Goal: Task Accomplishment & Management: Complete application form

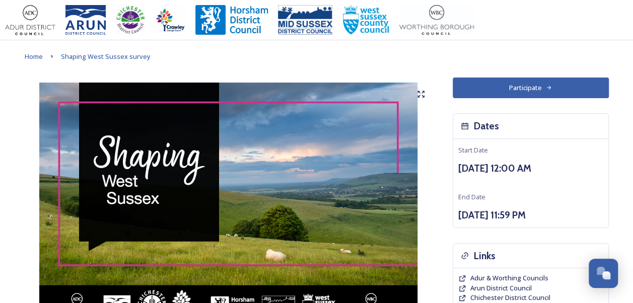
scroll to position [265, 0]
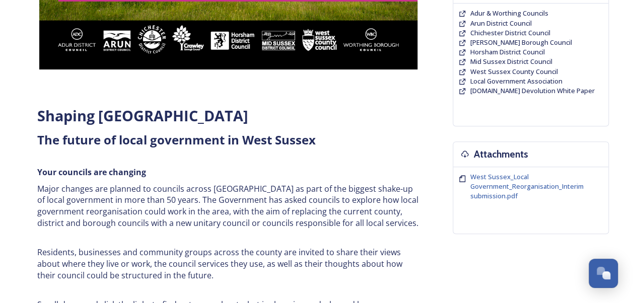
click at [632, 136] on div "Home Shaping West Sussex survey Shaping [GEOGRAPHIC_DATA] ﻿﻿﻿The future of loca…" at bounding box center [316, 277] width 633 height 1084
click at [495, 181] on span "West Sussex_Local Government_Reorganisation_Interim submission.pdf" at bounding box center [526, 186] width 113 height 28
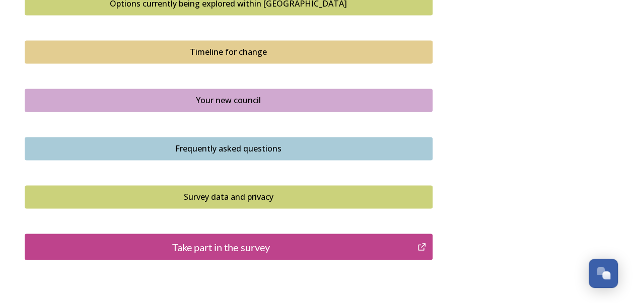
scroll to position [715, 0]
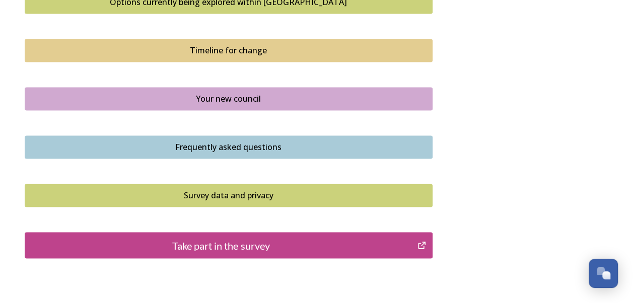
click at [324, 245] on div "Take part in the survey" at bounding box center [221, 245] width 382 height 15
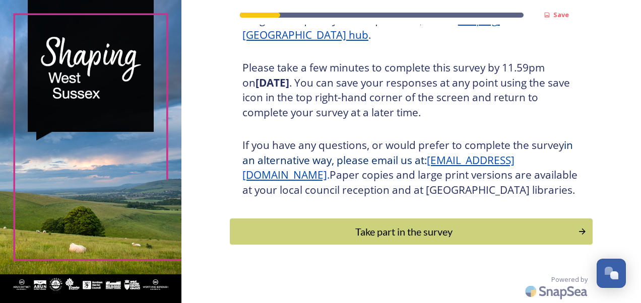
scroll to position [180, 0]
click at [453, 242] on button "Take part in the survey" at bounding box center [411, 232] width 366 height 27
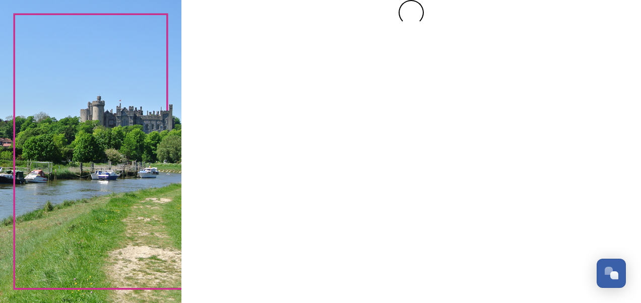
scroll to position [0, 0]
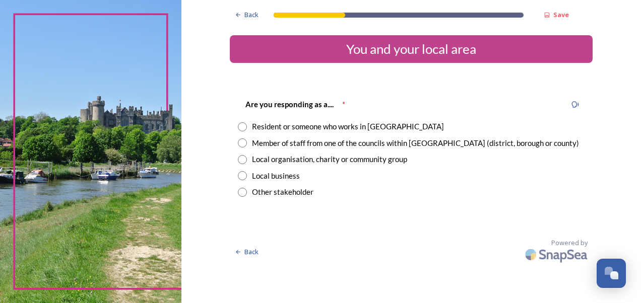
click at [240, 125] on input "radio" at bounding box center [242, 126] width 9 height 9
radio input "true"
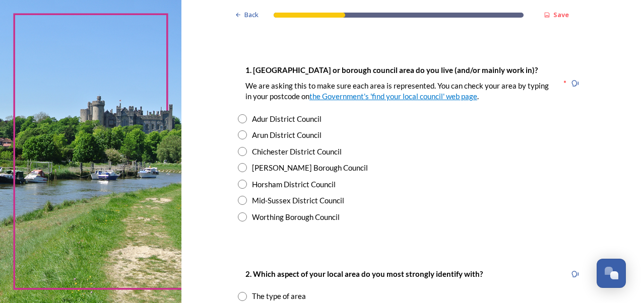
scroll to position [185, 0]
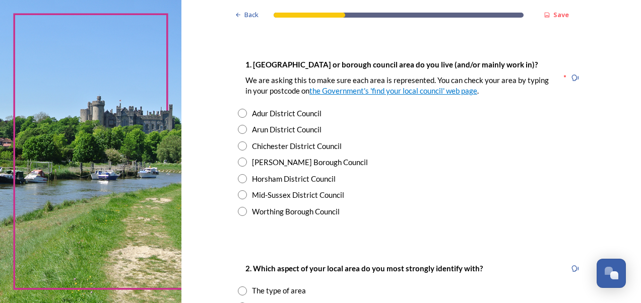
click at [238, 145] on input "radio" at bounding box center [242, 146] width 9 height 9
radio input "true"
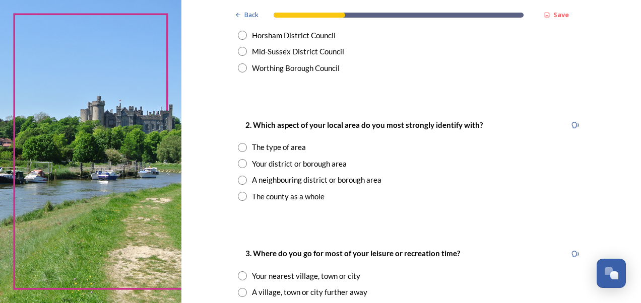
scroll to position [331, 0]
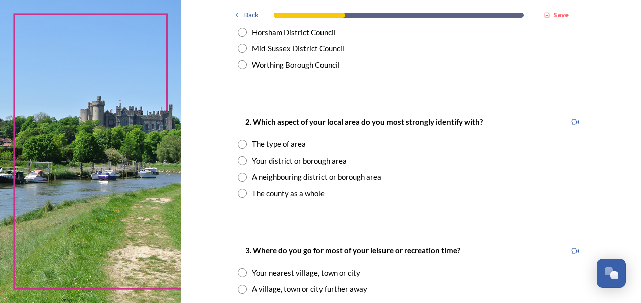
click at [238, 176] on input "radio" at bounding box center [242, 177] width 9 height 9
radio input "true"
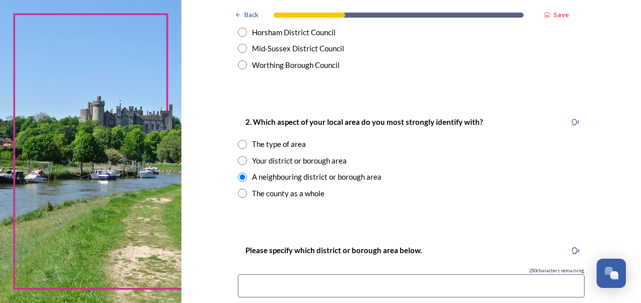
click at [310, 278] on input at bounding box center [411, 285] width 347 height 23
type input "Chichester"
click at [241, 159] on input "radio" at bounding box center [242, 160] width 9 height 9
radio input "true"
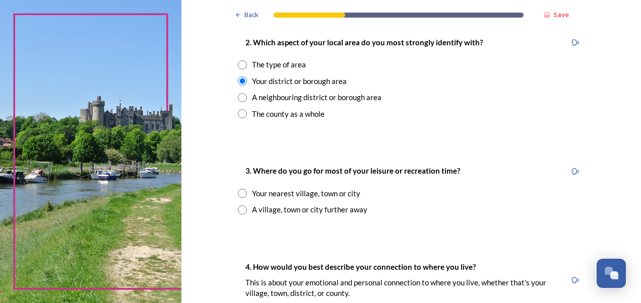
scroll to position [438, 0]
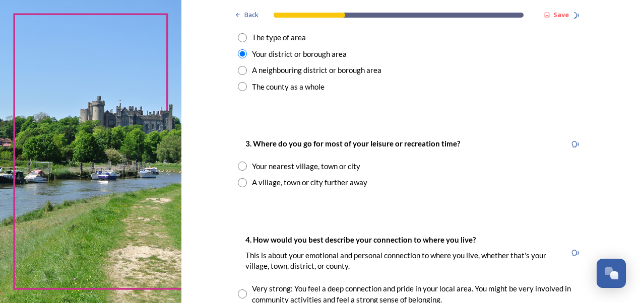
click at [239, 169] on input "radio" at bounding box center [242, 166] width 9 height 9
radio input "true"
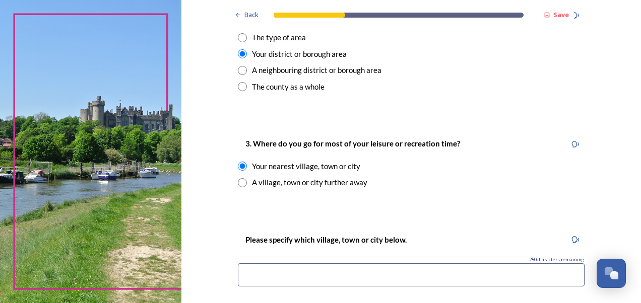
click at [330, 279] on input at bounding box center [411, 274] width 347 height 23
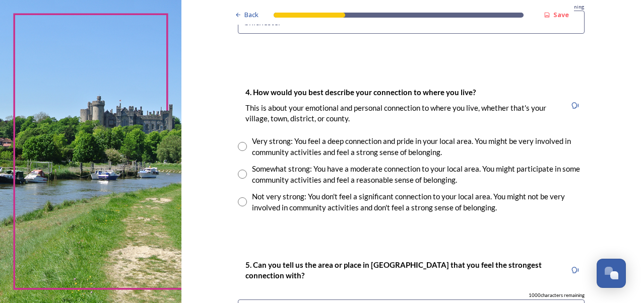
scroll to position [692, 0]
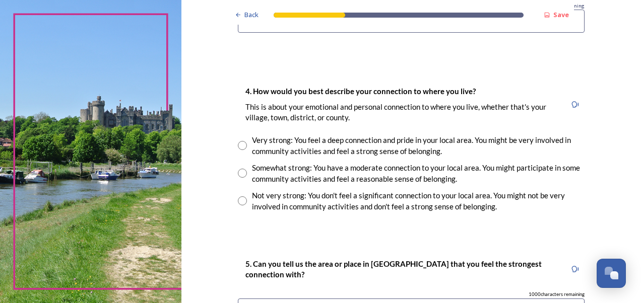
type input "Chichester"
click at [239, 171] on input "radio" at bounding box center [242, 173] width 9 height 9
radio input "true"
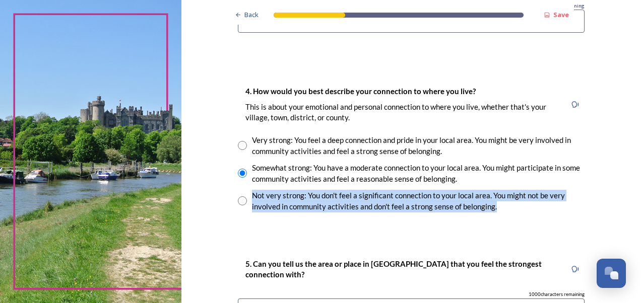
drag, startPoint x: 633, startPoint y: 178, endPoint x: 632, endPoint y: 205, distance: 27.2
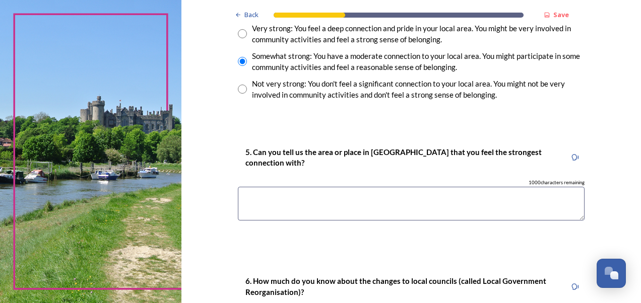
scroll to position [818, 0]
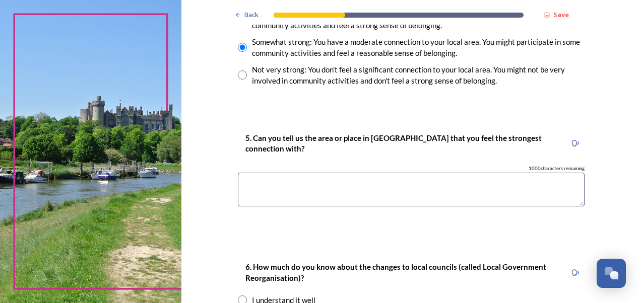
click at [334, 180] on textarea at bounding box center [411, 190] width 347 height 34
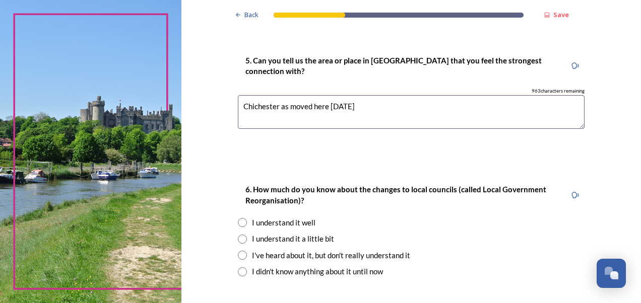
type textarea "Chichester as moved here [DATE]"
click at [238, 236] on input "radio" at bounding box center [242, 239] width 9 height 9
radio input "true"
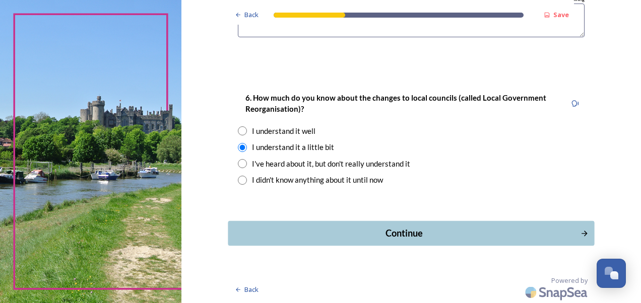
click at [527, 238] on div "Continue" at bounding box center [403, 234] width 341 height 14
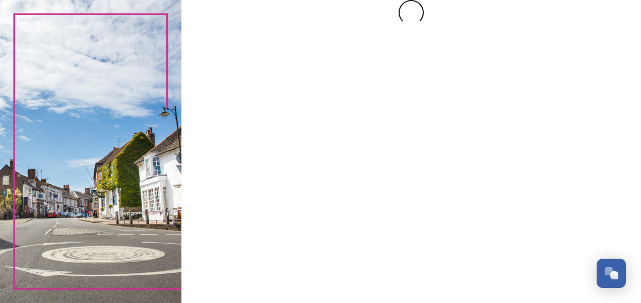
scroll to position [0, 0]
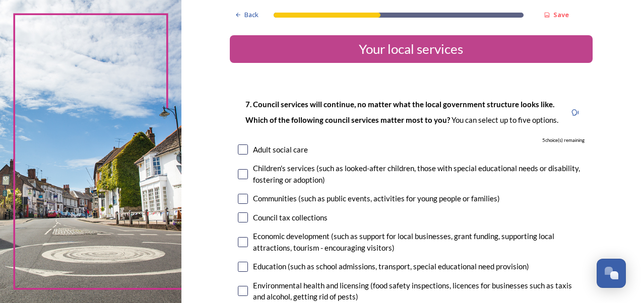
click at [238, 174] on input "checkbox" at bounding box center [243, 174] width 10 height 10
checkbox input "true"
click at [239, 146] on input "checkbox" at bounding box center [243, 150] width 10 height 10
checkbox input "true"
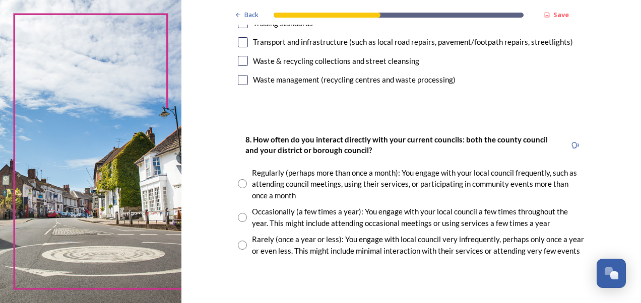
scroll to position [468, 0]
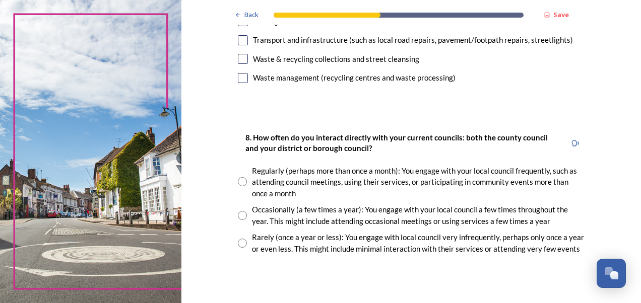
click at [238, 245] on input "radio" at bounding box center [242, 243] width 9 height 9
radio input "true"
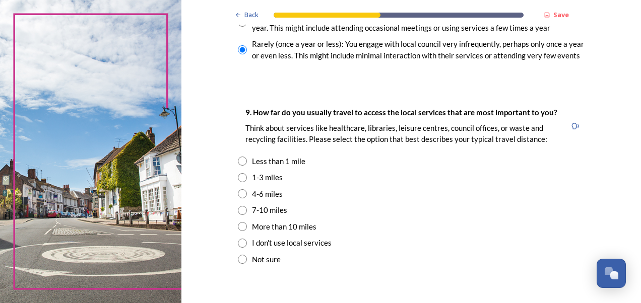
scroll to position [663, 0]
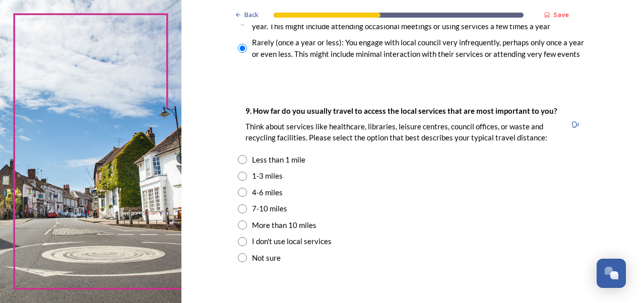
click at [238, 177] on input "radio" at bounding box center [242, 176] width 9 height 9
radio input "true"
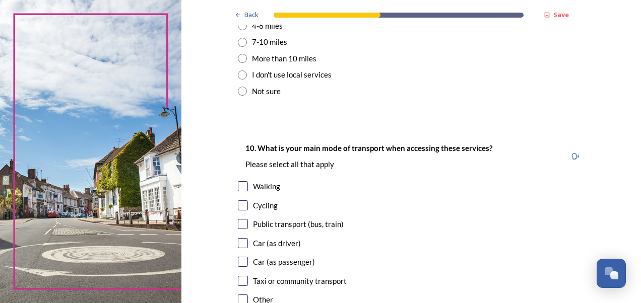
click at [238, 248] on input "checkbox" at bounding box center [243, 243] width 10 height 10
checkbox input "true"
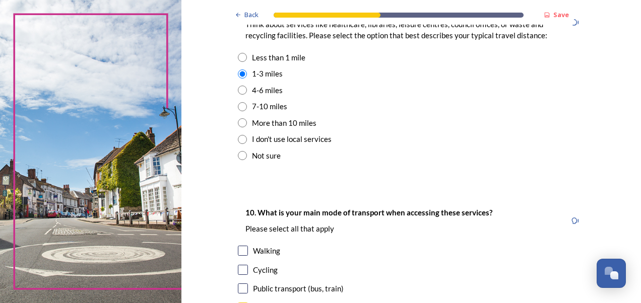
scroll to position [972, 0]
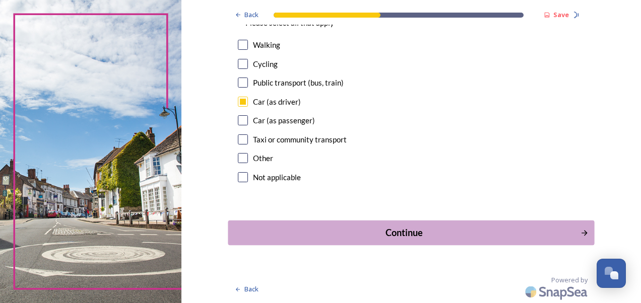
click at [460, 228] on div "Continue" at bounding box center [403, 233] width 341 height 14
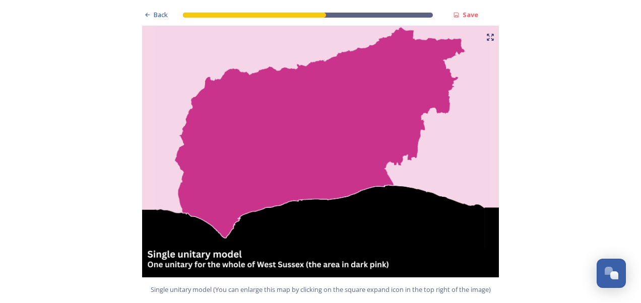
scroll to position [530, 0]
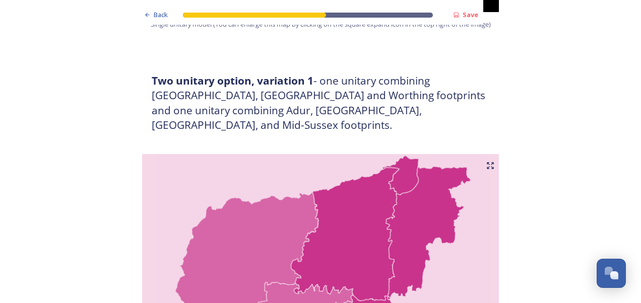
drag, startPoint x: 632, startPoint y: 76, endPoint x: 631, endPoint y: 70, distance: 6.1
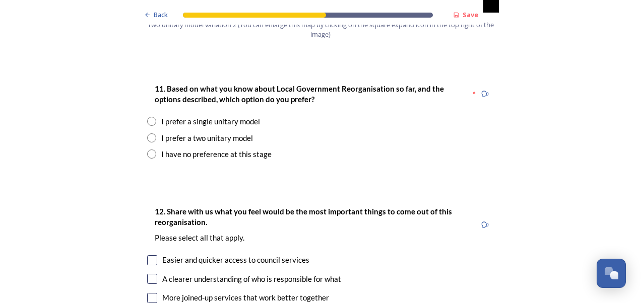
scroll to position [1342, 0]
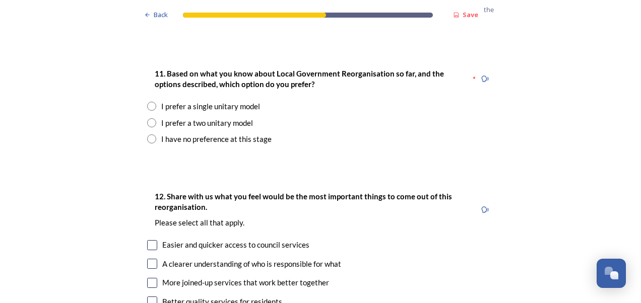
click at [147, 102] on input "radio" at bounding box center [151, 106] width 9 height 9
radio input "true"
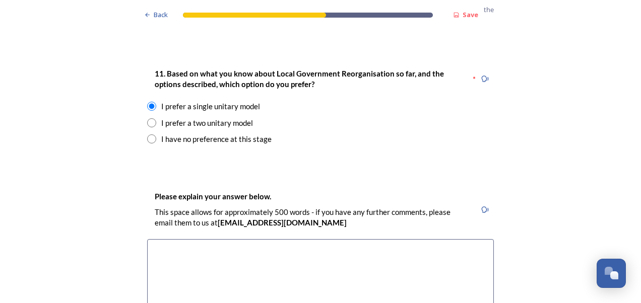
click at [202, 239] on textarea at bounding box center [320, 295] width 347 height 113
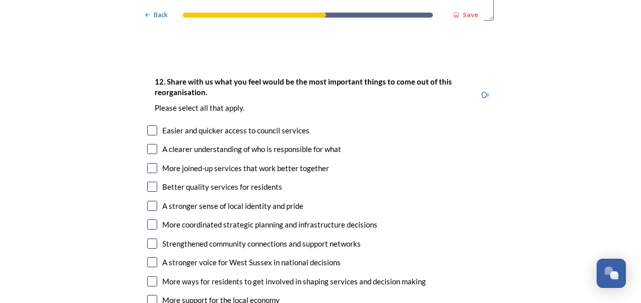
scroll to position [1670, 0]
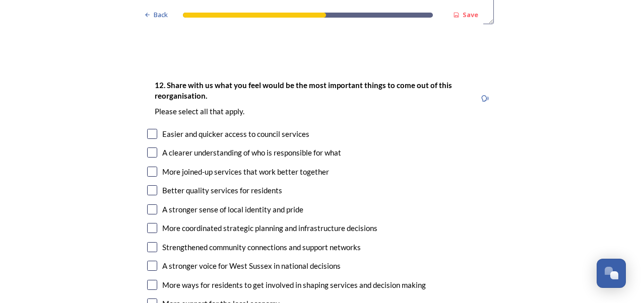
type textarea "I feel connected to [GEOGRAPHIC_DATA] as a whole and feel that it is also a ver…"
click at [149, 129] on input "checkbox" at bounding box center [152, 134] width 10 height 10
checkbox input "true"
click at [150, 148] on input "checkbox" at bounding box center [152, 153] width 10 height 10
checkbox input "true"
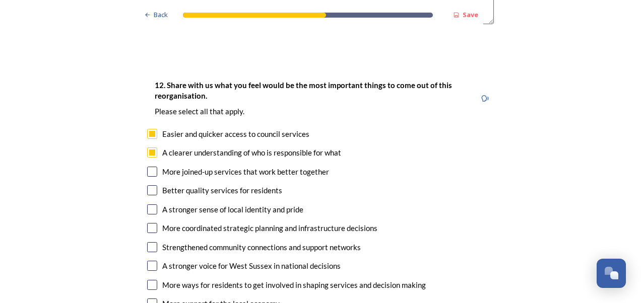
click at [149, 167] on input "checkbox" at bounding box center [152, 172] width 10 height 10
checkbox input "true"
click at [146, 243] on div "12. Share with us what you feel would be the most important things to come out …" at bounding box center [320, 205] width 363 height 272
click at [147, 261] on input "checkbox" at bounding box center [152, 266] width 10 height 10
checkbox input "true"
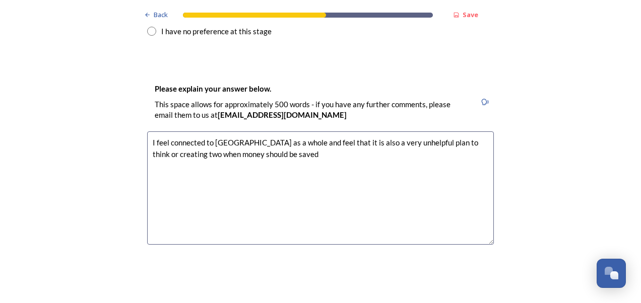
scroll to position [1445, 0]
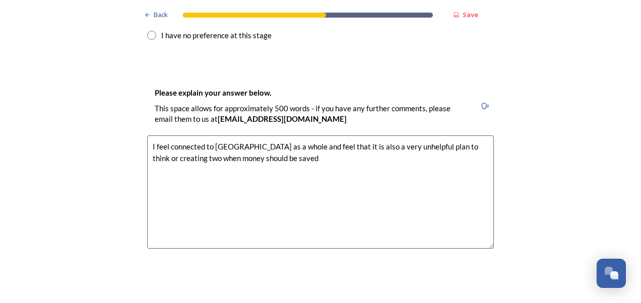
click at [321, 137] on textarea "I feel connected to [GEOGRAPHIC_DATA] as a whole and feel that it is also a ver…" at bounding box center [320, 191] width 347 height 113
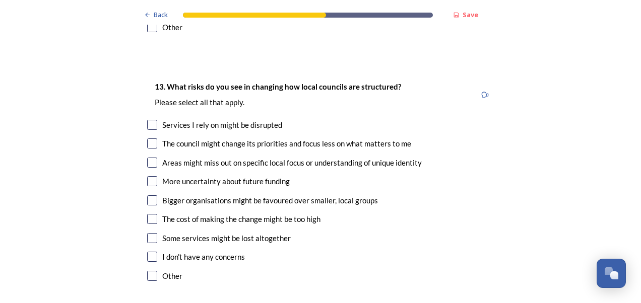
scroll to position [1978, 0]
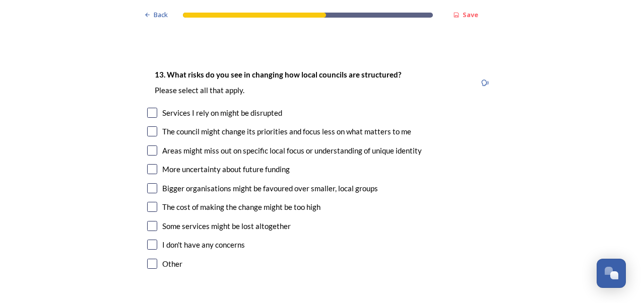
type textarea "I feel connected to [GEOGRAPHIC_DATA] as a whole and feel that it is also a ver…"
click at [148, 108] on input "checkbox" at bounding box center [152, 113] width 10 height 10
checkbox input "false"
click at [147, 164] on input "checkbox" at bounding box center [152, 169] width 10 height 10
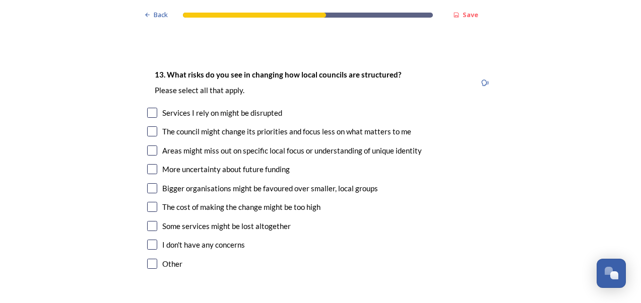
checkbox input "true"
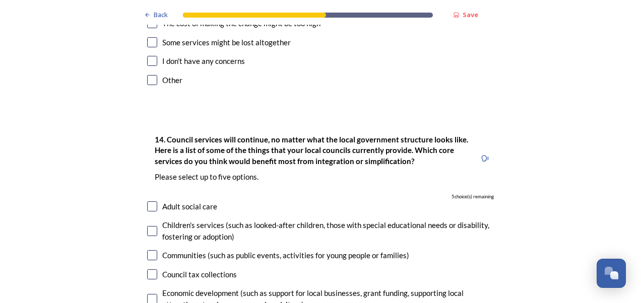
scroll to position [2214, 0]
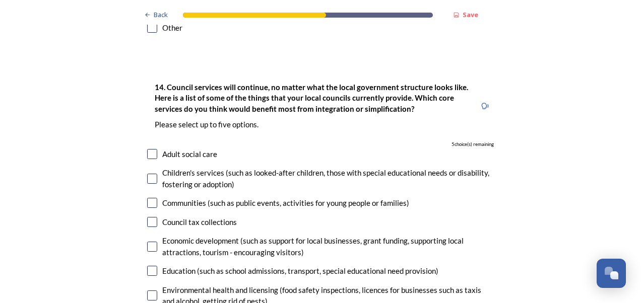
click at [149, 174] on input "checkbox" at bounding box center [152, 179] width 10 height 10
checkbox input "true"
click at [634, 218] on div "Back Save Prioritising future services As explained on our Shaping [GEOGRAPHIC_…" at bounding box center [320, 151] width 641 height 303
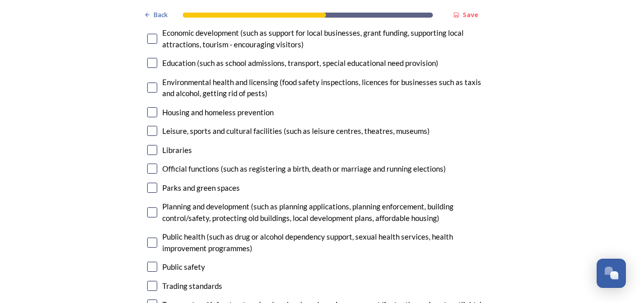
scroll to position [2466, 0]
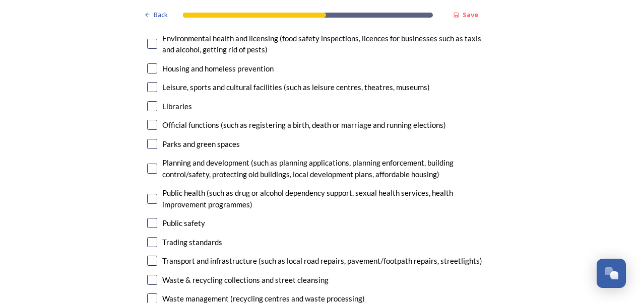
click at [147, 275] on input "checkbox" at bounding box center [152, 280] width 10 height 10
checkbox input "true"
click at [147, 63] on input "checkbox" at bounding box center [152, 68] width 10 height 10
checkbox input "true"
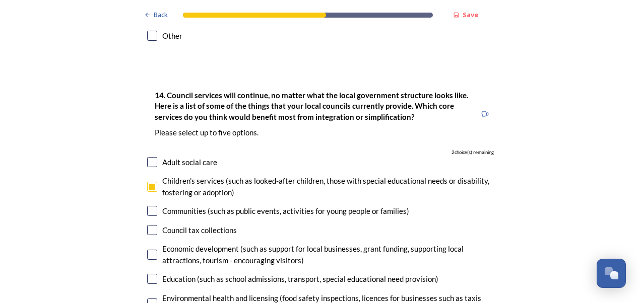
scroll to position [2194, 0]
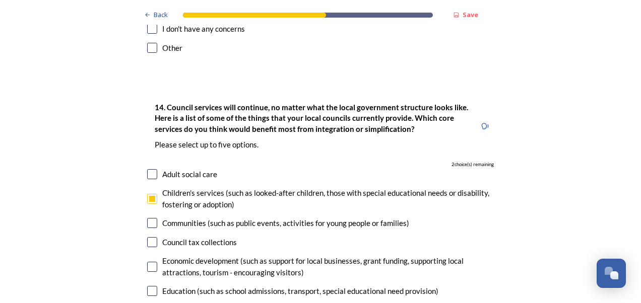
click at [149, 194] on input "checkbox" at bounding box center [152, 199] width 10 height 10
checkbox input "false"
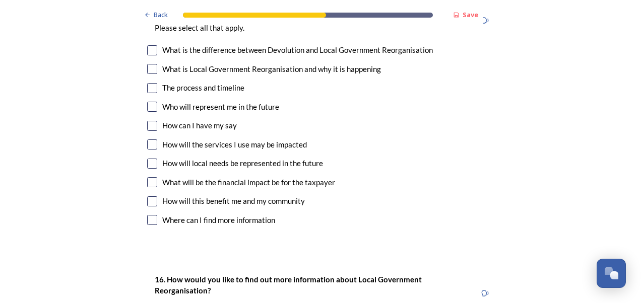
scroll to position [2784, 0]
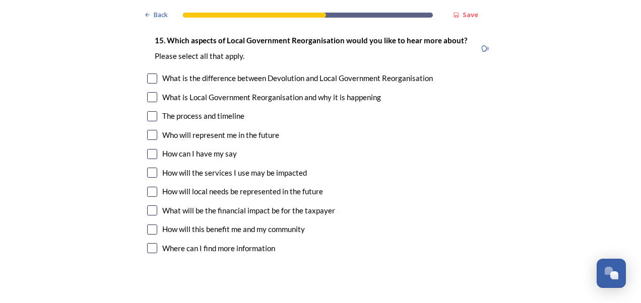
click at [153, 111] on input "checkbox" at bounding box center [152, 116] width 10 height 10
checkbox input "true"
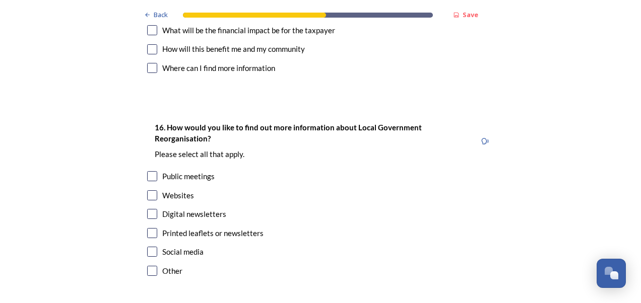
click at [149, 190] on input "checkbox" at bounding box center [152, 195] width 10 height 10
checkbox input "true"
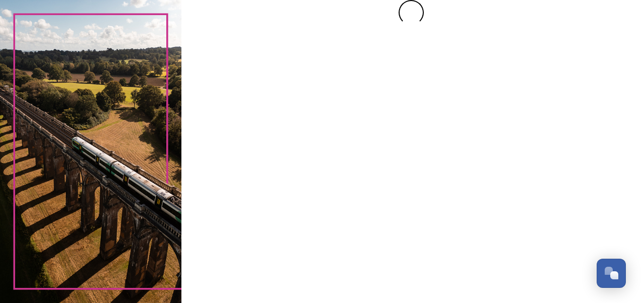
scroll to position [0, 0]
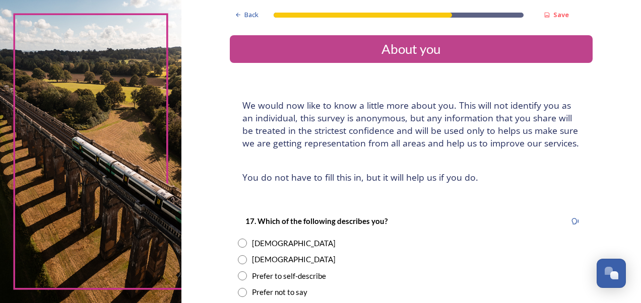
click at [238, 245] on input "radio" at bounding box center [242, 243] width 9 height 9
radio input "true"
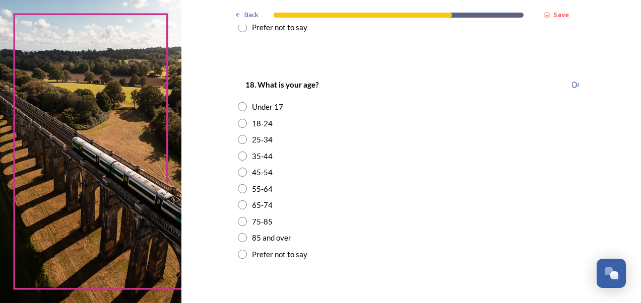
click at [239, 171] on input "radio" at bounding box center [242, 172] width 9 height 9
radio input "true"
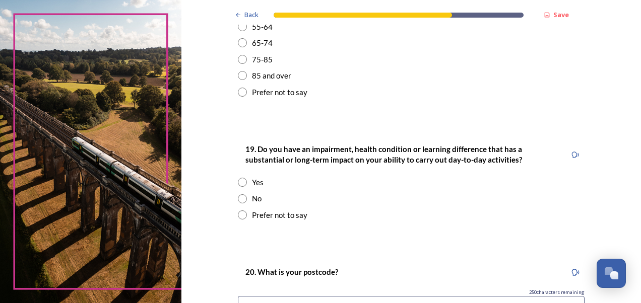
scroll to position [431, 0]
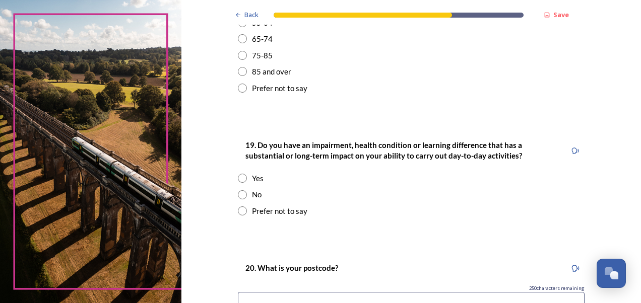
click at [238, 191] on input "radio" at bounding box center [242, 194] width 9 height 9
radio input "true"
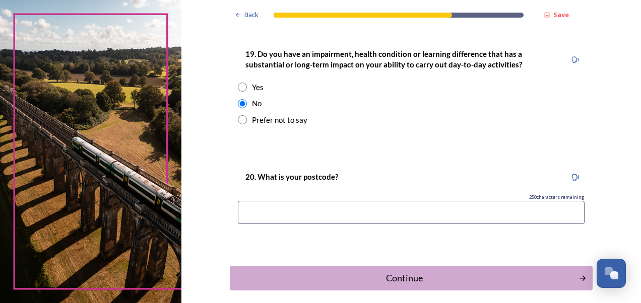
scroll to position [529, 0]
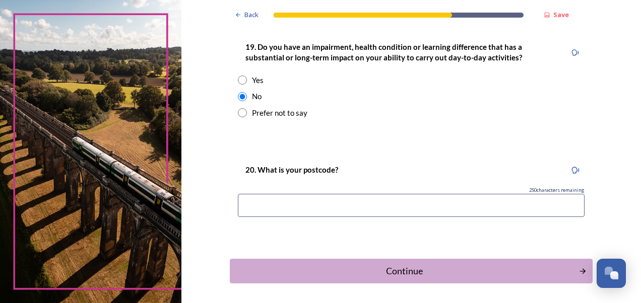
click at [514, 196] on input at bounding box center [411, 205] width 347 height 23
type input "PO19 7HY"
click at [460, 268] on div "Continue" at bounding box center [403, 271] width 341 height 14
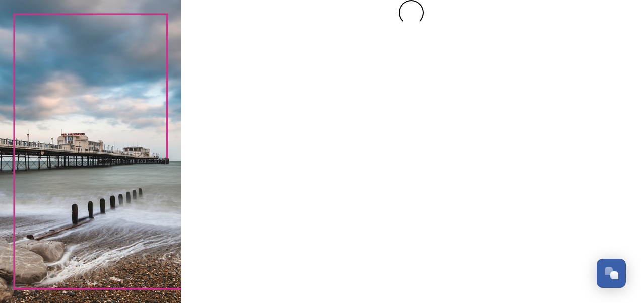
scroll to position [0, 0]
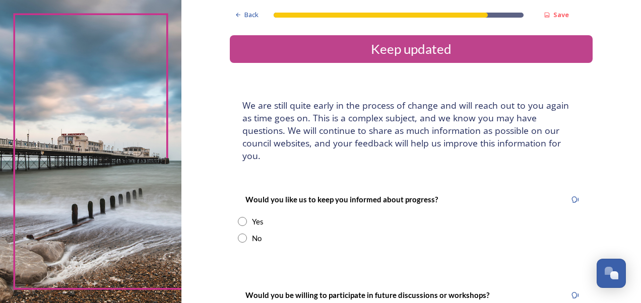
click at [238, 234] on input "radio" at bounding box center [242, 238] width 9 height 9
radio input "true"
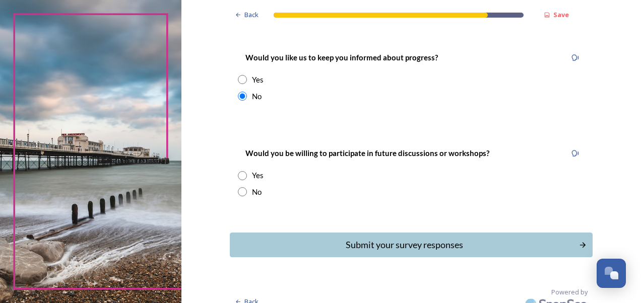
click at [238, 187] on input "radio" at bounding box center [242, 191] width 9 height 9
radio input "true"
click at [394, 238] on div "Submit your survey responses" at bounding box center [403, 245] width 341 height 14
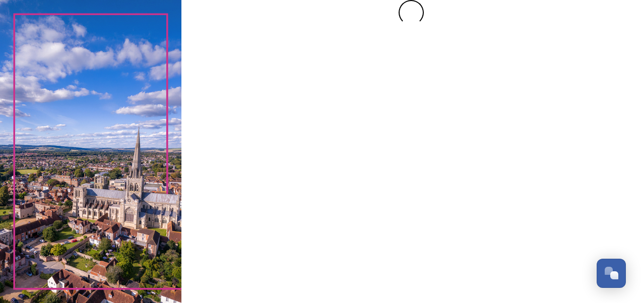
scroll to position [0, 0]
